Goal: Task Accomplishment & Management: Use online tool/utility

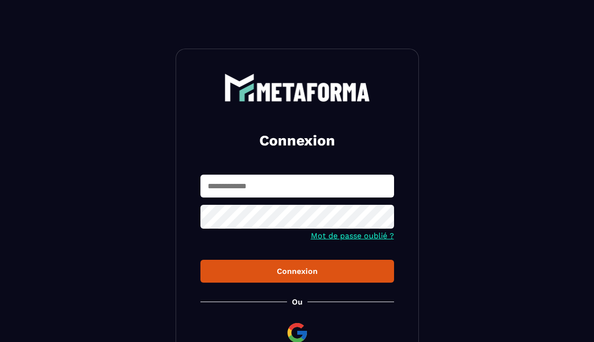
click at [218, 180] on input "text" at bounding box center [297, 186] width 194 height 23
click at [218, 188] on input "text" at bounding box center [297, 186] width 194 height 23
type input "**********"
click at [298, 276] on div "Connexion" at bounding box center [297, 270] width 178 height 9
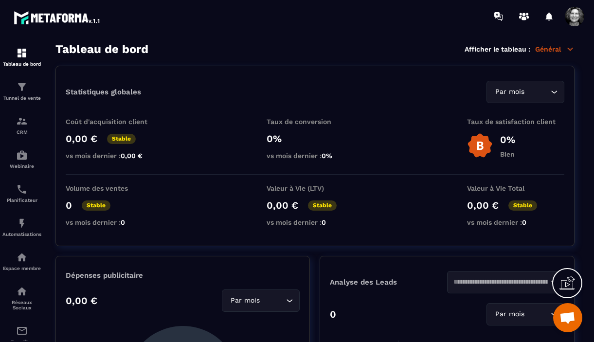
click at [560, 46] on p "Général" at bounding box center [554, 49] width 39 height 9
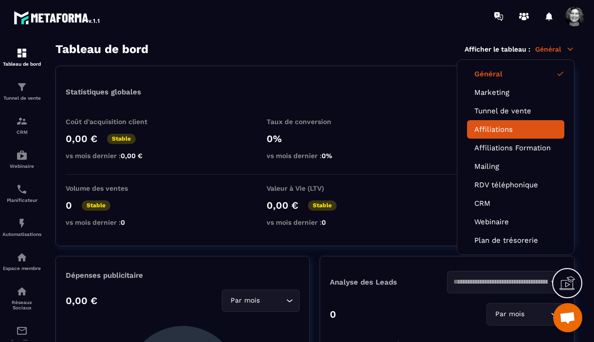
click at [513, 126] on link "Affiliations" at bounding box center [515, 129] width 83 height 9
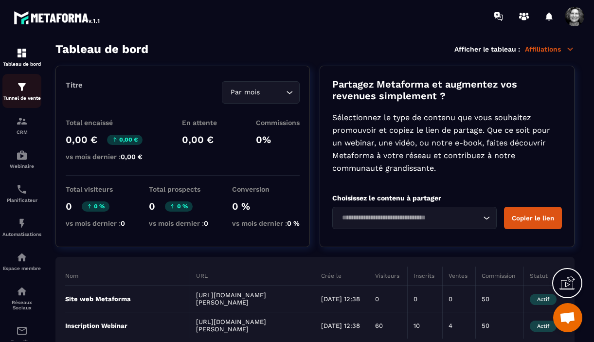
click at [21, 90] on img at bounding box center [22, 87] width 12 height 12
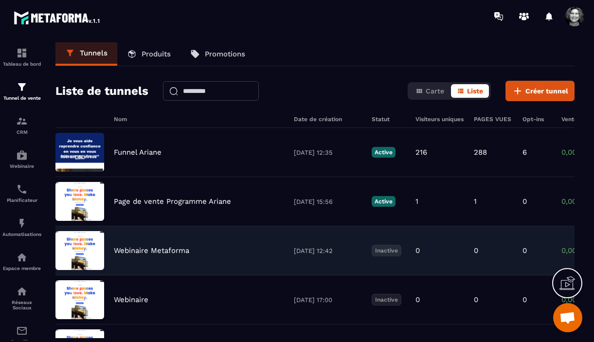
click at [201, 275] on div "Webinaire Metaforma [DATE] 12:42 Inactive 0 0 0 0,00 € 0" at bounding box center [314, 299] width 519 height 49
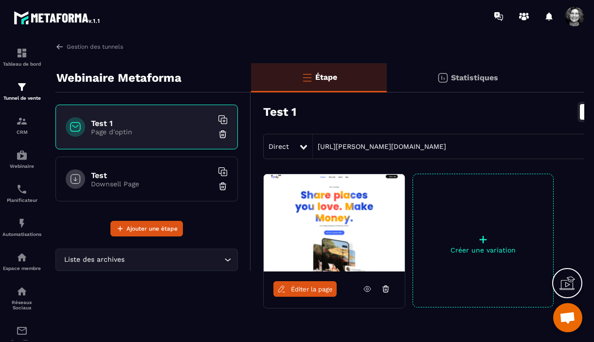
click at [323, 291] on span "Éditer la page" at bounding box center [312, 288] width 42 height 7
